Goal: Check status: Check status

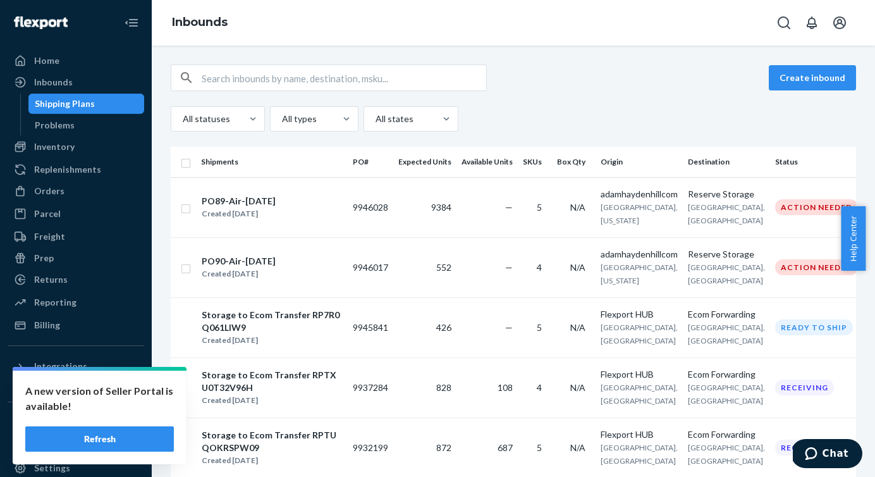
scroll to position [54, 0]
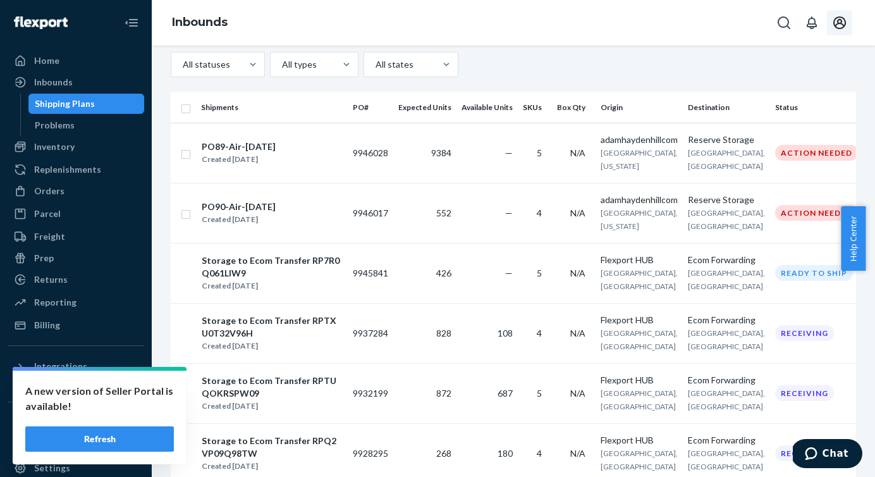
click at [840, 21] on icon "Open account menu" at bounding box center [839, 22] width 15 height 15
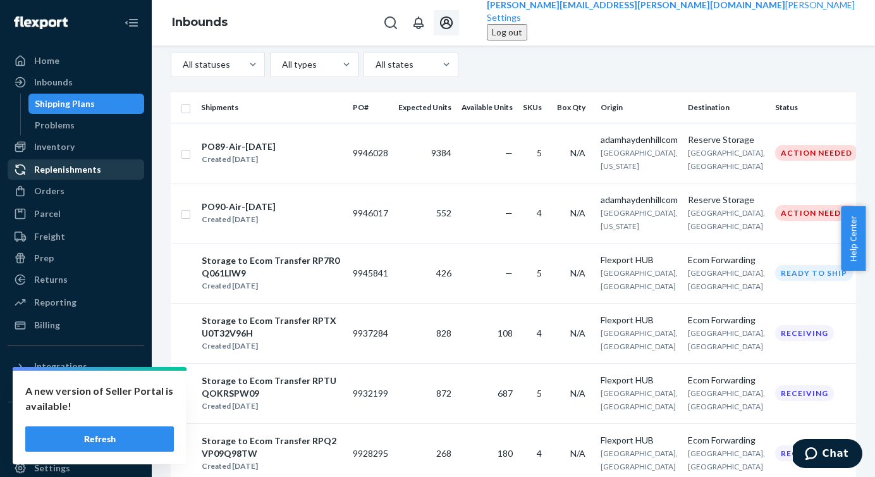
click at [61, 173] on div "Replenishments" at bounding box center [67, 169] width 67 height 13
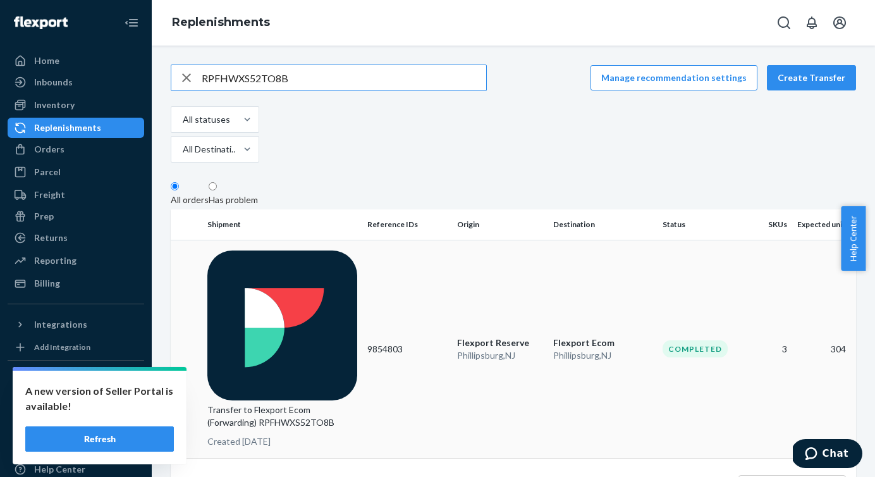
type input "RPFHWXS52TO8B"
click at [294, 403] on p "Transfer to Flexport Ecom (Forwarding) RPFHWXS52TO8B" at bounding box center [282, 415] width 150 height 25
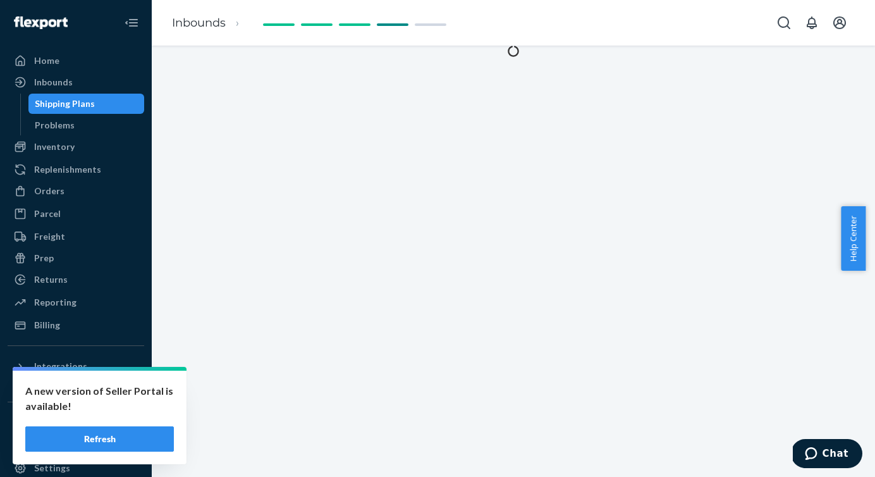
click at [105, 449] on button "Refresh" at bounding box center [99, 438] width 149 height 25
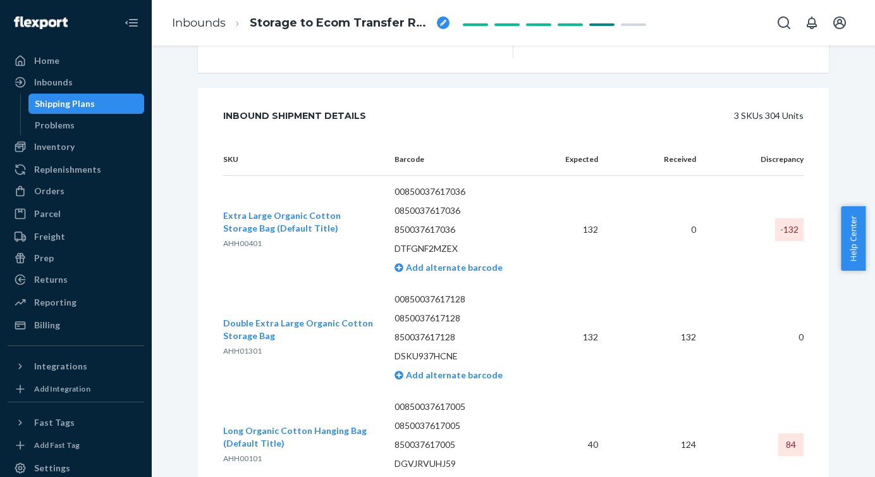
scroll to position [839, 0]
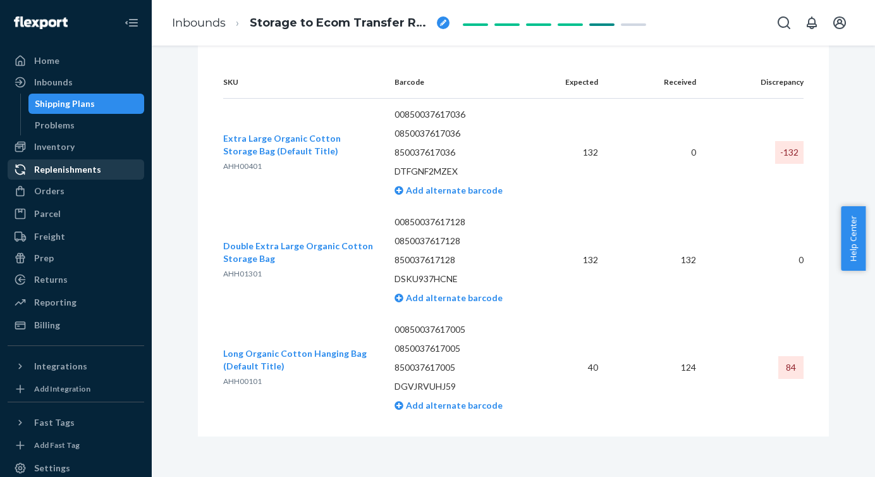
click at [66, 163] on div "Replenishments" at bounding box center [67, 169] width 67 height 13
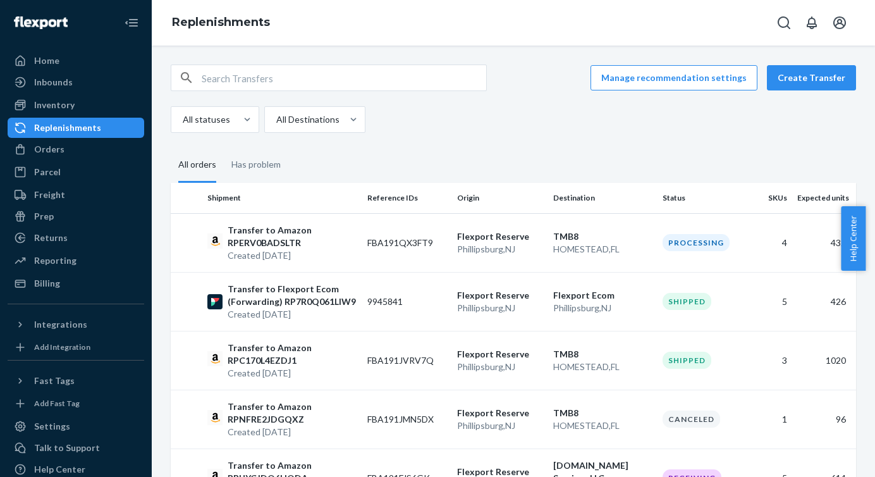
click at [236, 90] on input "text" at bounding box center [344, 77] width 284 height 25
paste input "RPFHWXS52TO8B"
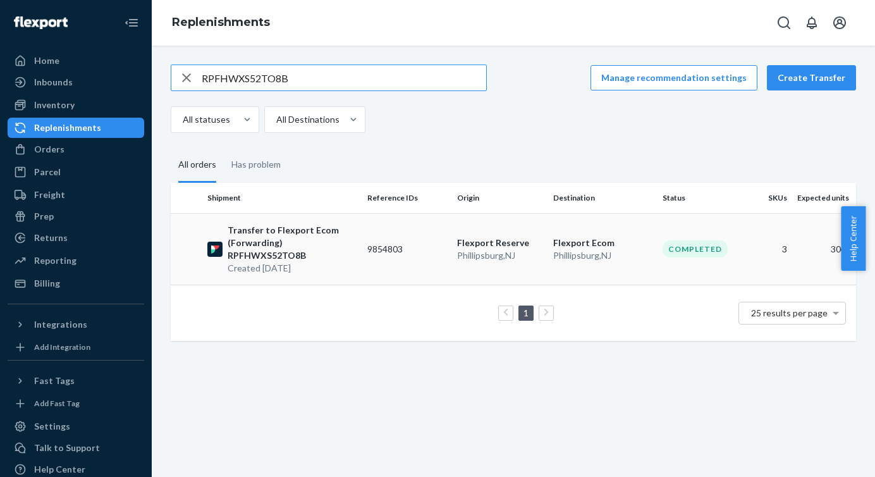
type input "RPFHWXS52TO8B"
click at [320, 235] on p "Transfer to Flexport Ecom (Forwarding) RPFHWXS52TO8B" at bounding box center [293, 243] width 130 height 38
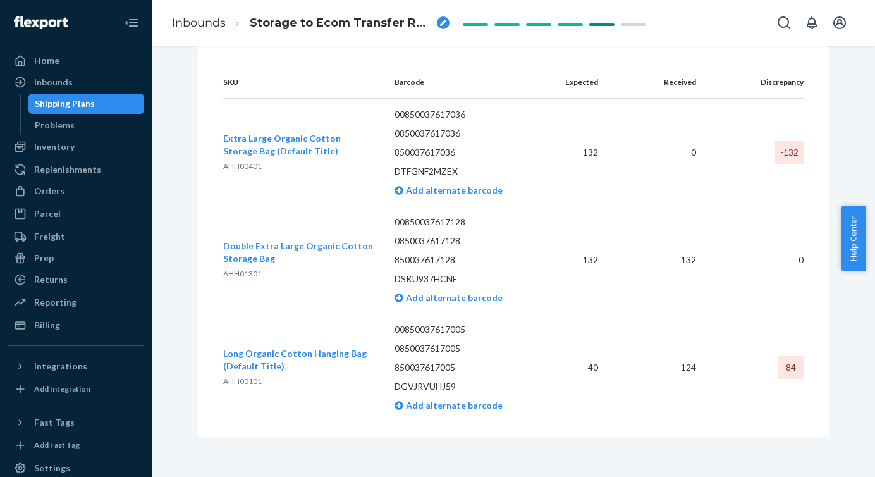
scroll to position [559, 0]
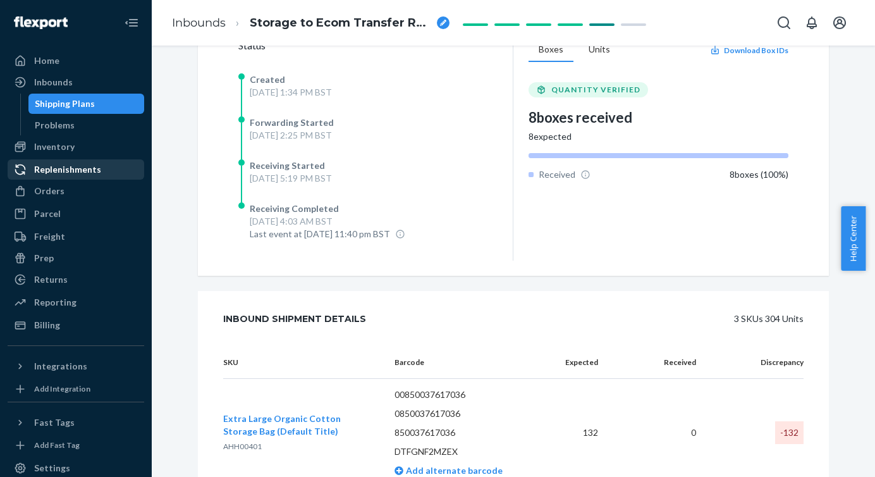
click at [48, 172] on div "Replenishments" at bounding box center [67, 169] width 67 height 13
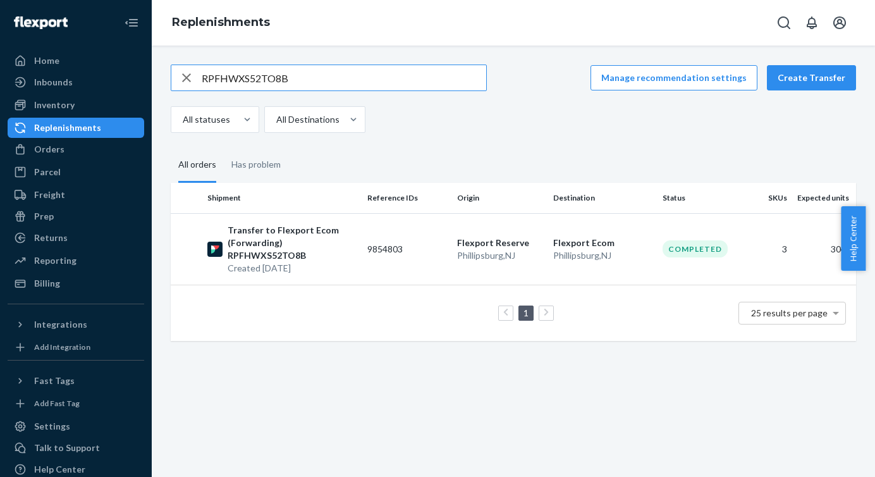
click at [351, 83] on input "RPFHWXS52TO8B" at bounding box center [344, 77] width 284 height 25
type input "RPNM8PSLUW39B"
click at [318, 257] on p "Transfer to Flexport Ecom (Forwarding) RPNM8PSLUW39B" at bounding box center [293, 243] width 130 height 38
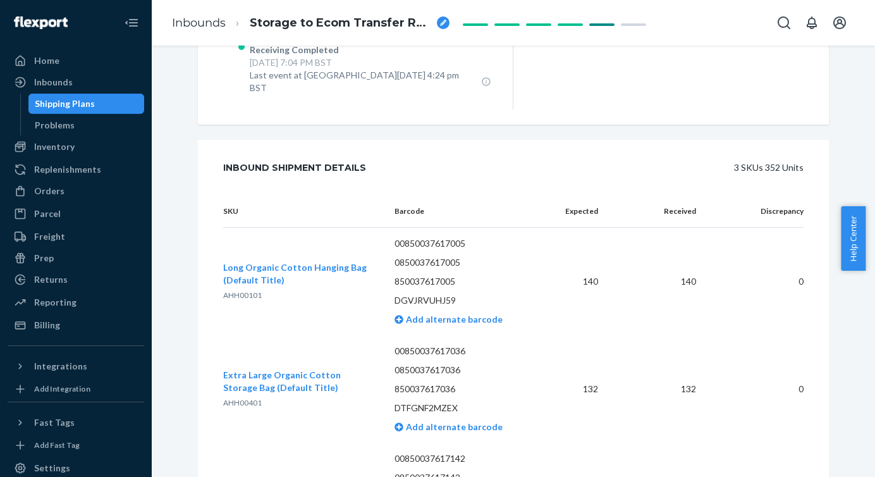
scroll to position [564, 0]
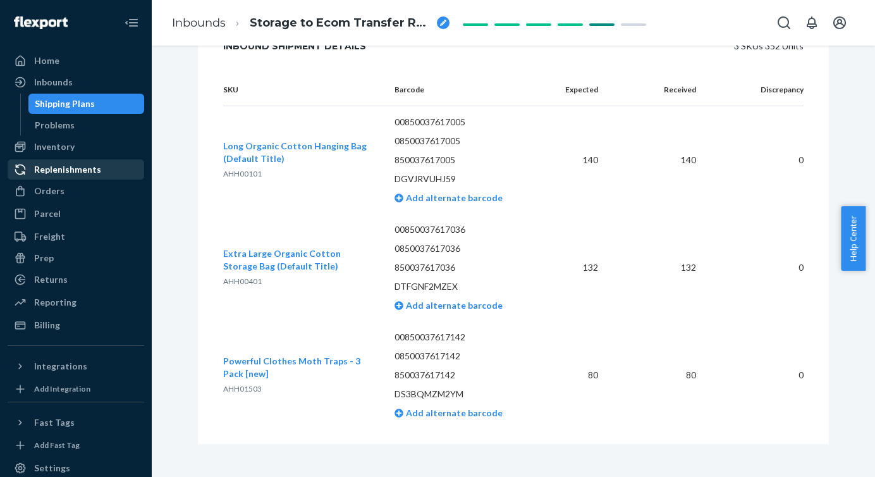
click at [74, 169] on div "Replenishments" at bounding box center [67, 169] width 67 height 13
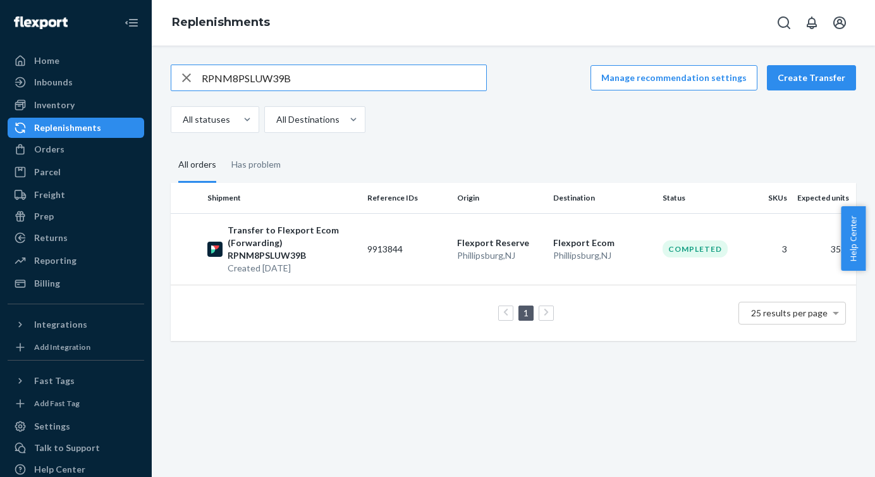
click at [311, 89] on input "RPNM8PSLUW39B" at bounding box center [344, 77] width 284 height 25
type input "RPX6D1GGYLG3T"
click at [286, 231] on p "Transfer to Flexport Ecom (Forwarding) RPX6D1GGYLG3T" at bounding box center [293, 243] width 130 height 38
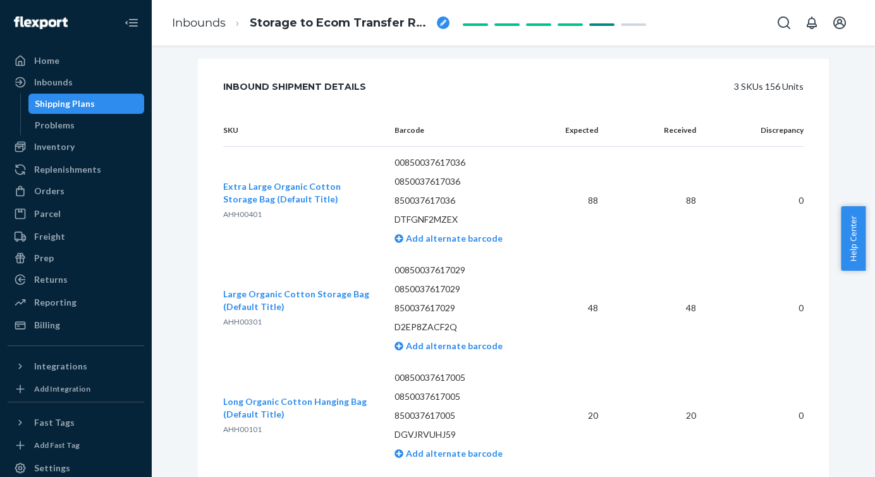
scroll to position [564, 0]
